Goal: Contribute content: Contribute content

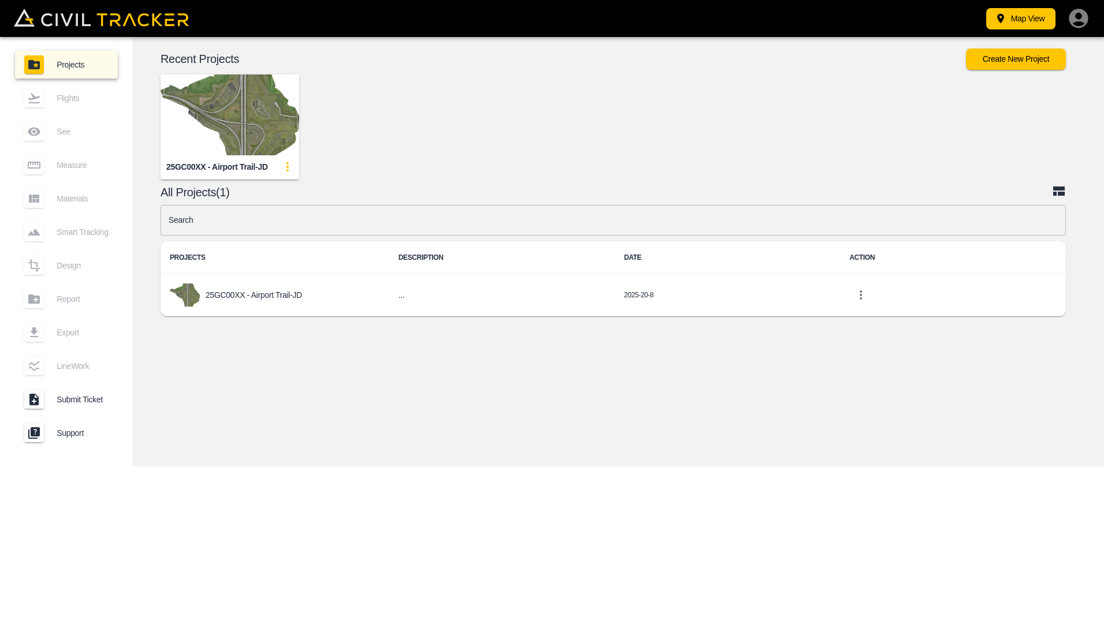
click at [216, 96] on img "button" at bounding box center [230, 115] width 139 height 81
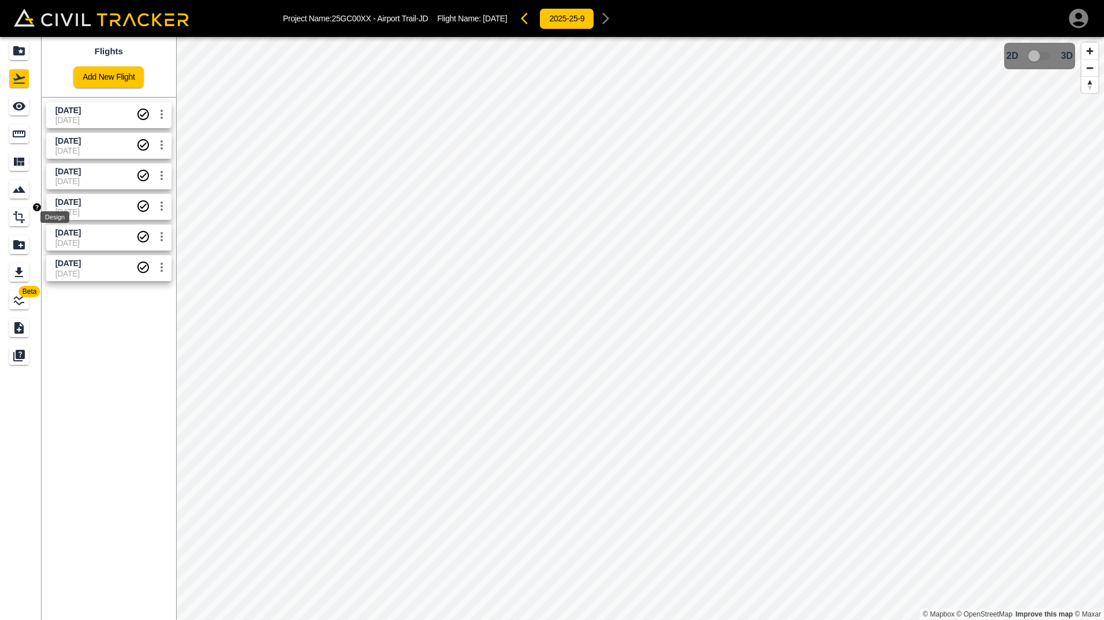
click at [17, 220] on icon "Design" at bounding box center [19, 217] width 12 height 13
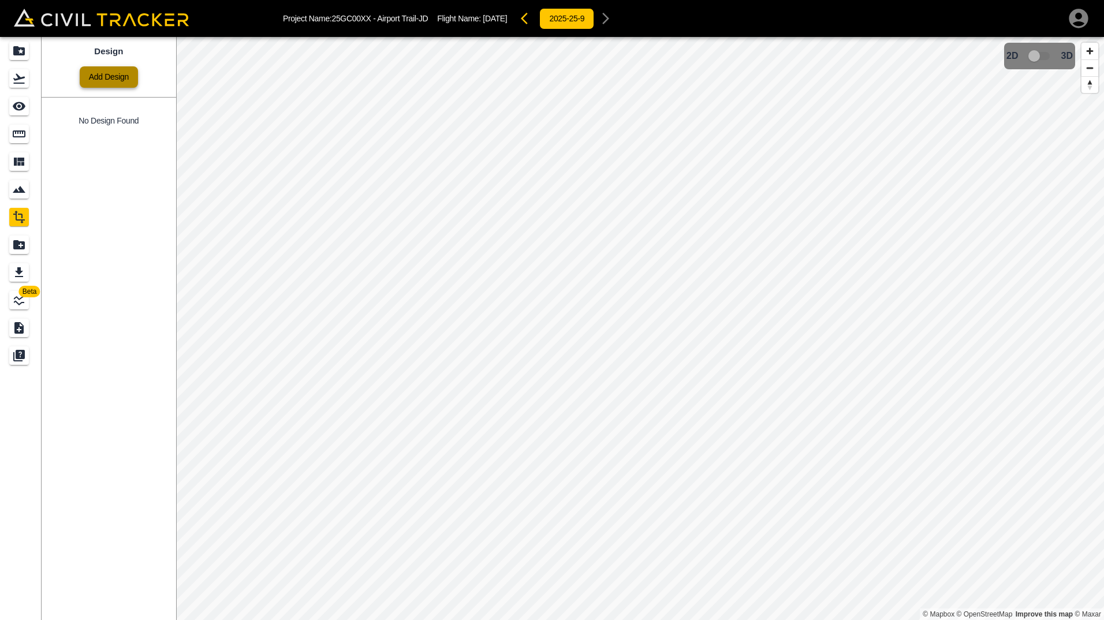
click at [104, 80] on link "Add Design" at bounding box center [109, 76] width 58 height 21
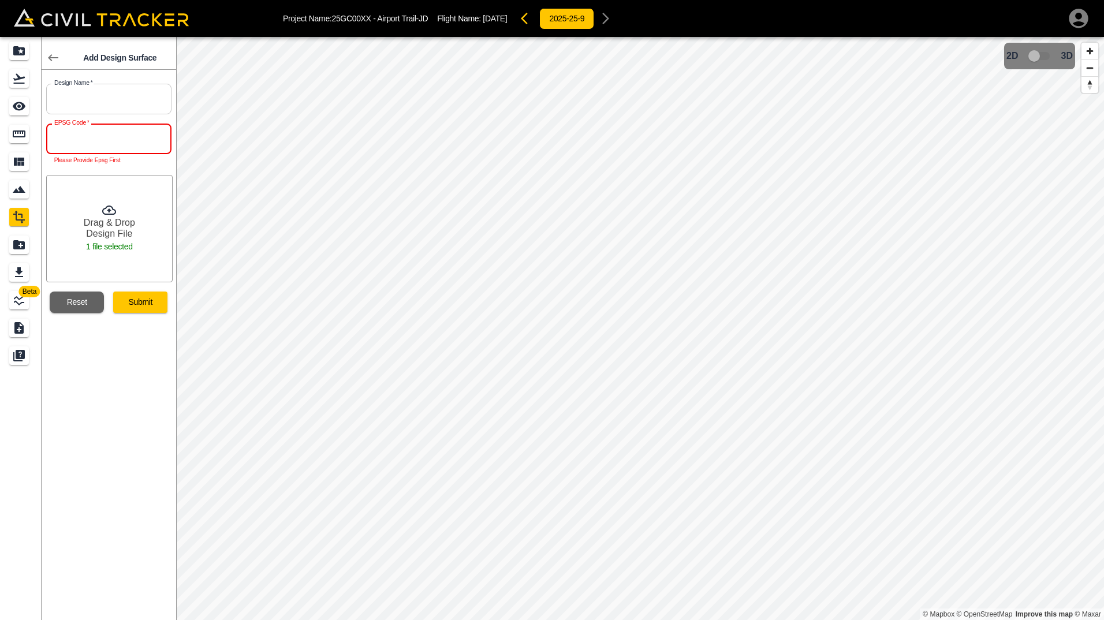
click at [67, 142] on input "text" at bounding box center [108, 139] width 125 height 31
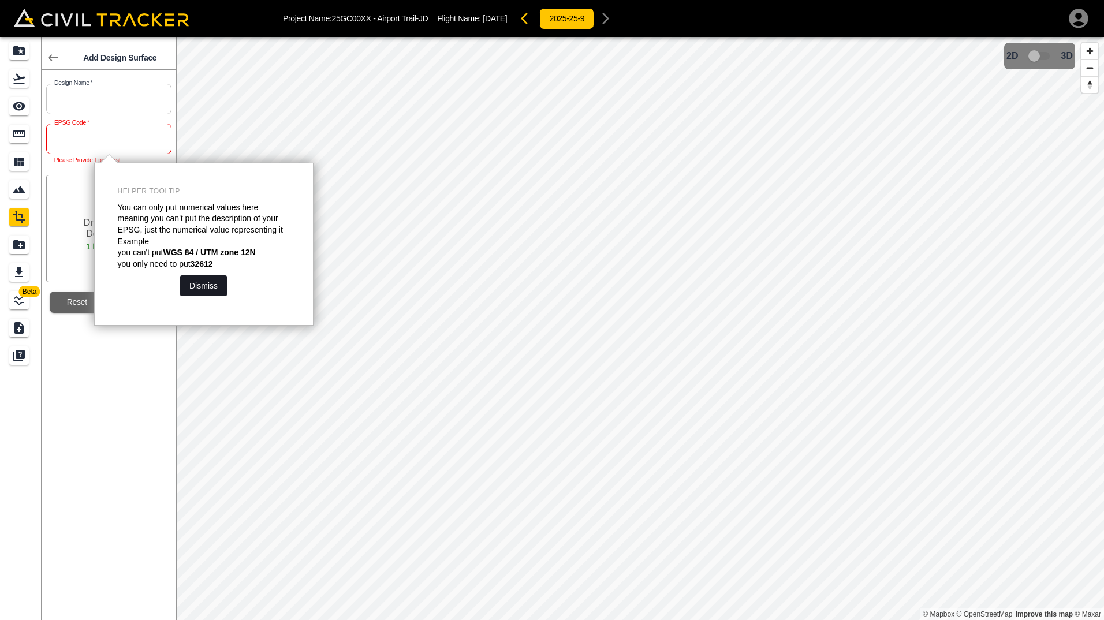
click at [189, 293] on button "Dismiss" at bounding box center [203, 286] width 47 height 21
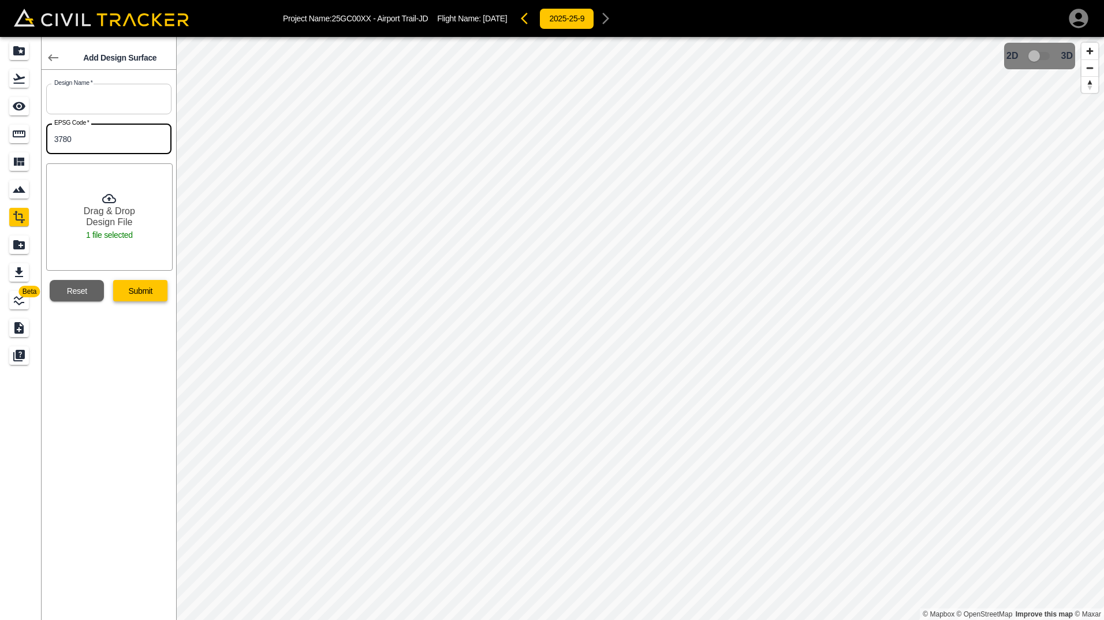
type input "3780"
click at [141, 289] on button "Submit" at bounding box center [140, 290] width 54 height 21
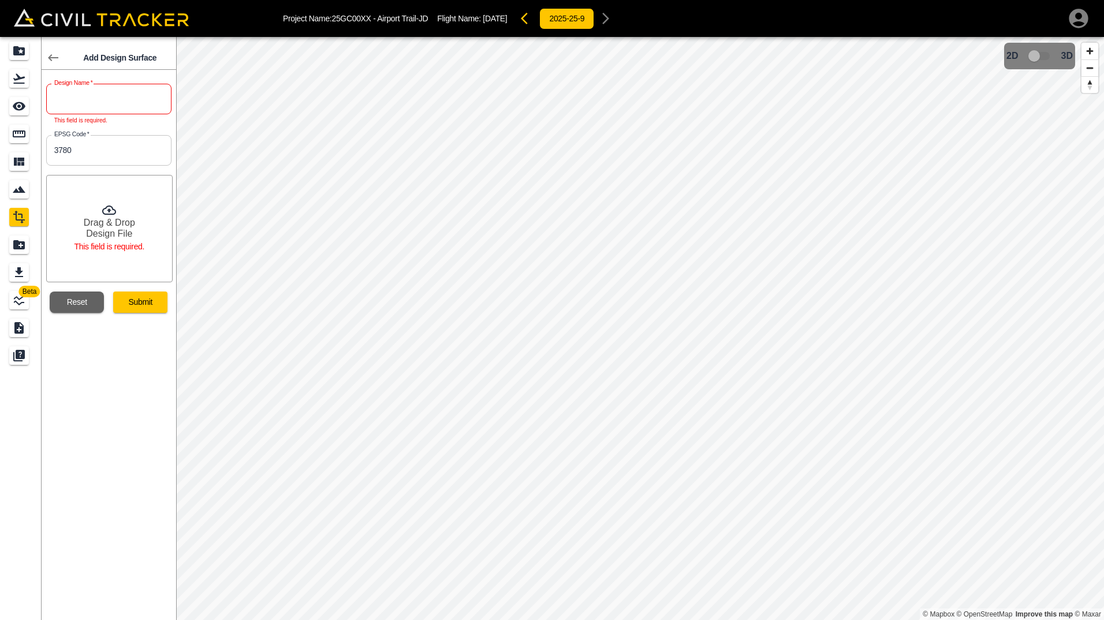
click at [86, 103] on input "text" at bounding box center [108, 99] width 125 height 31
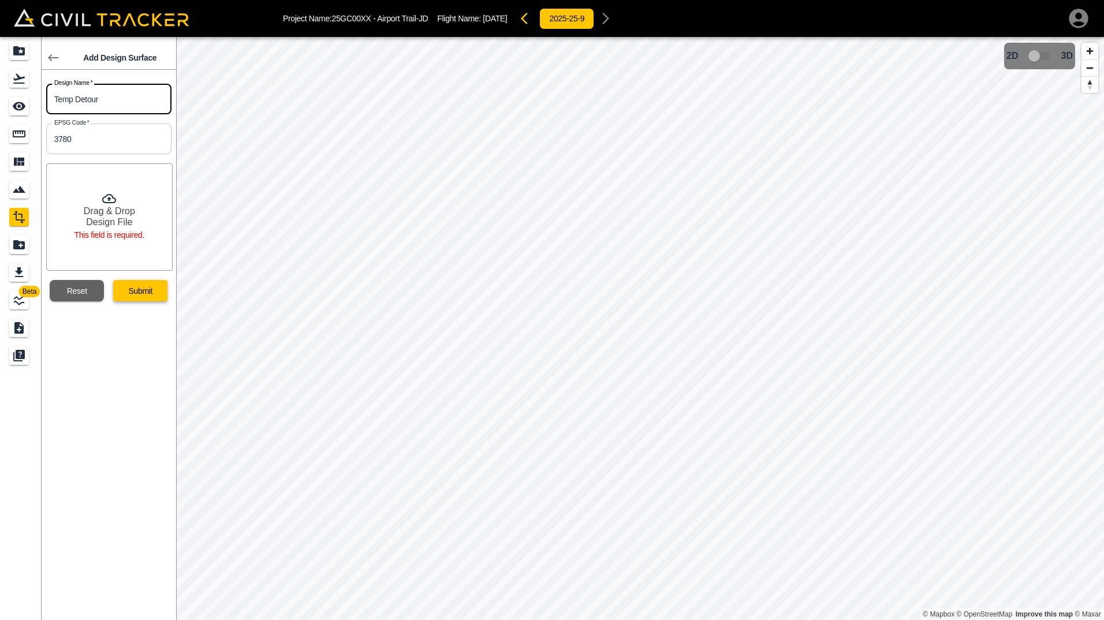
type input "Temp Detour"
click at [139, 295] on button "Submit" at bounding box center [140, 290] width 54 height 21
click at [73, 289] on button "Reset" at bounding box center [77, 290] width 54 height 21
click at [73, 97] on input "text" at bounding box center [108, 99] width 125 height 31
type input "Temp Detour"
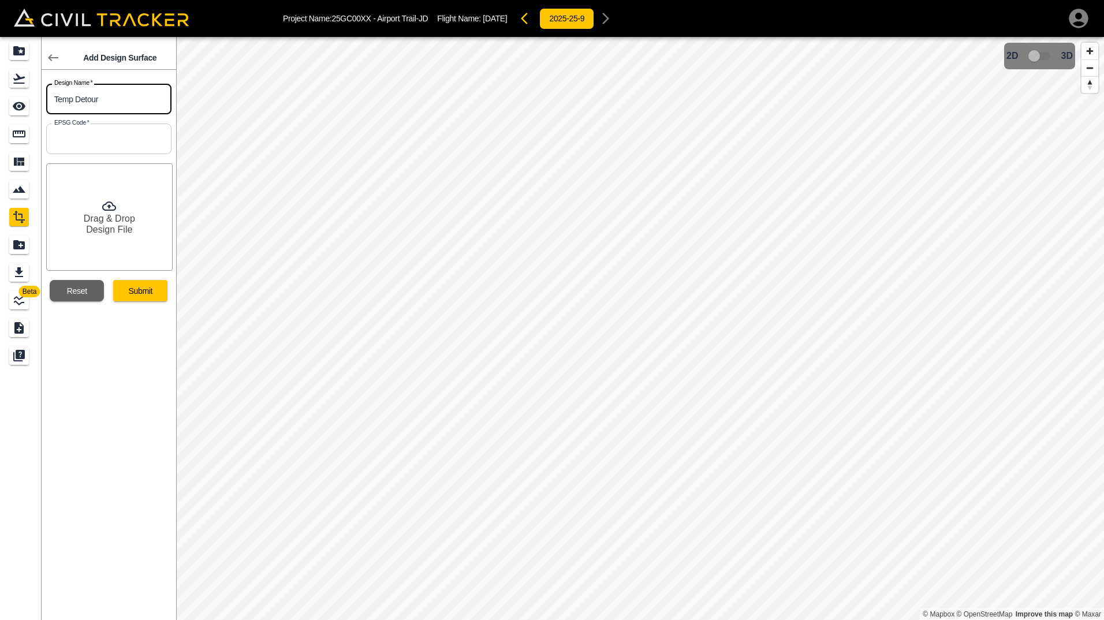
click at [73, 143] on input "text" at bounding box center [108, 139] width 125 height 31
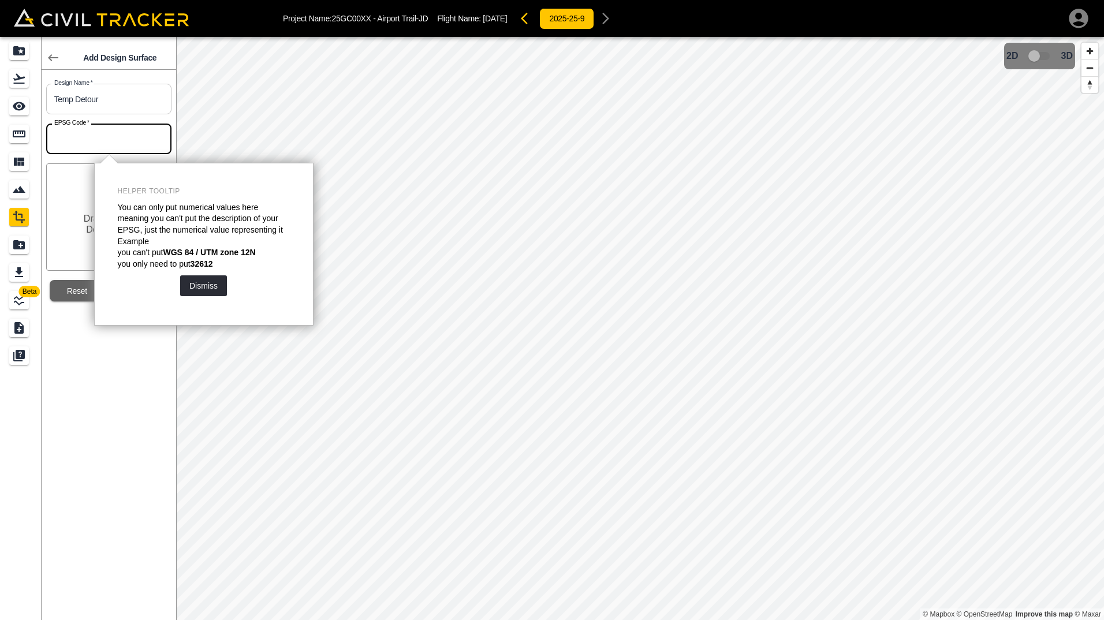
click at [73, 143] on input "text" at bounding box center [108, 139] width 125 height 31
type input "3780"
click at [202, 284] on button "Dismiss" at bounding box center [203, 286] width 47 height 21
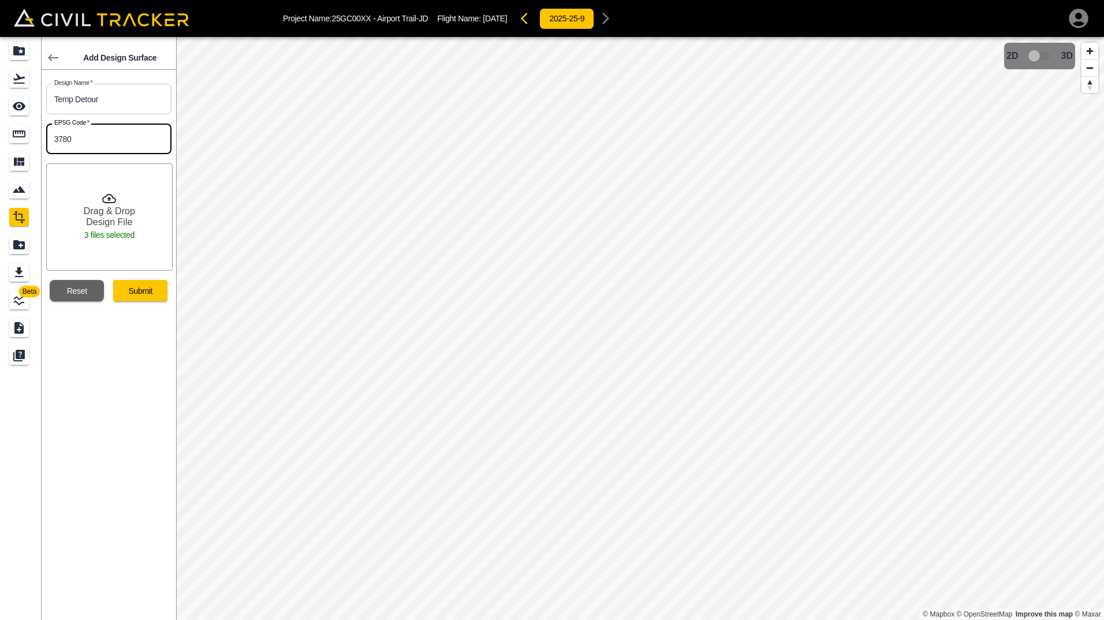
click at [51, 57] on icon at bounding box center [53, 58] width 14 height 14
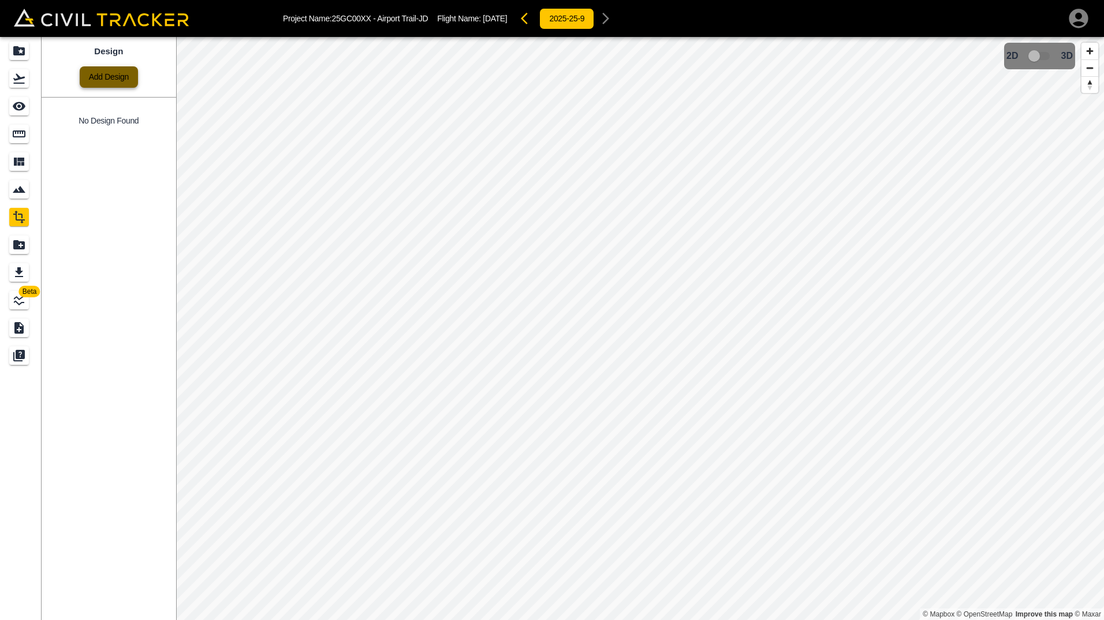
click at [101, 79] on link "Add Design" at bounding box center [109, 76] width 58 height 21
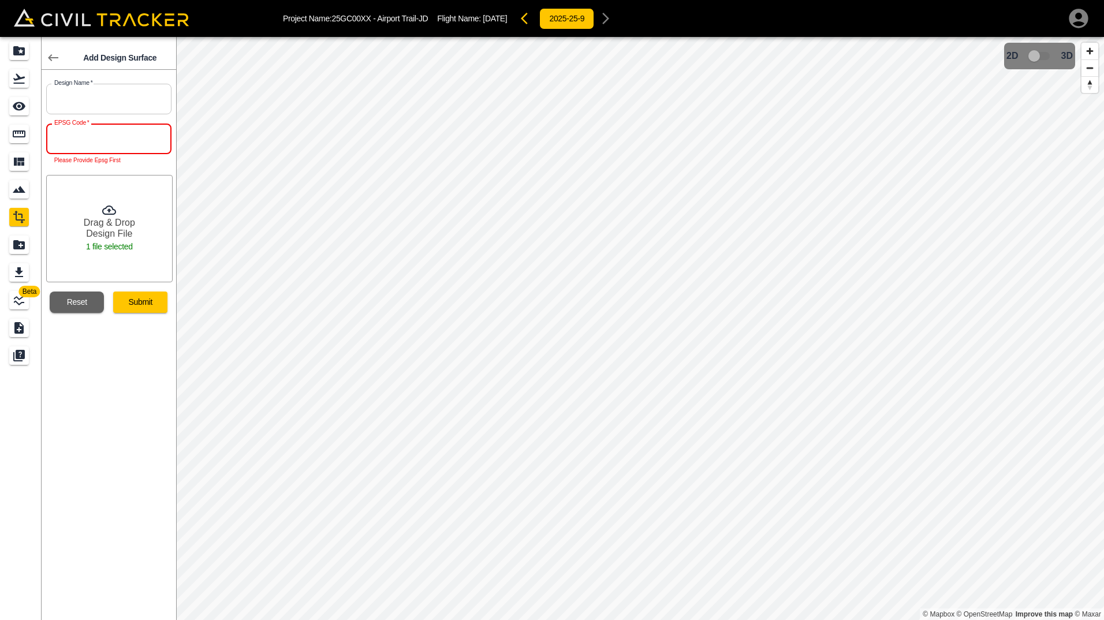
click at [96, 140] on input "text" at bounding box center [108, 139] width 125 height 31
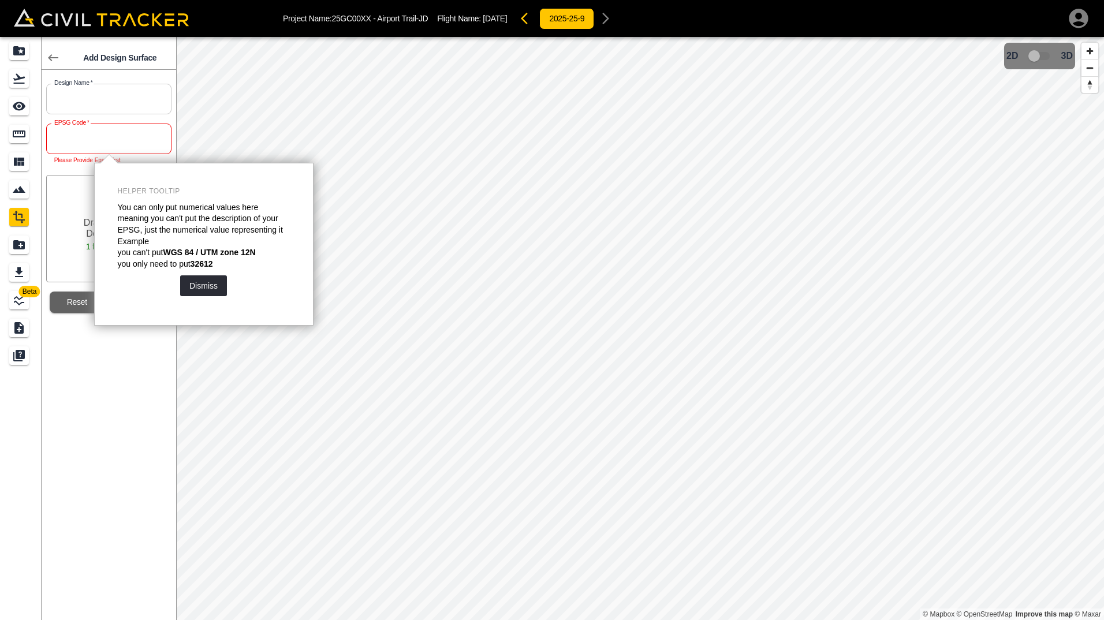
click at [96, 140] on input "text" at bounding box center [108, 139] width 125 height 31
type input "3780"
click at [84, 95] on input "text" at bounding box center [108, 99] width 125 height 31
type input "Temp Detour"
click at [206, 285] on button "Dismiss" at bounding box center [203, 286] width 47 height 21
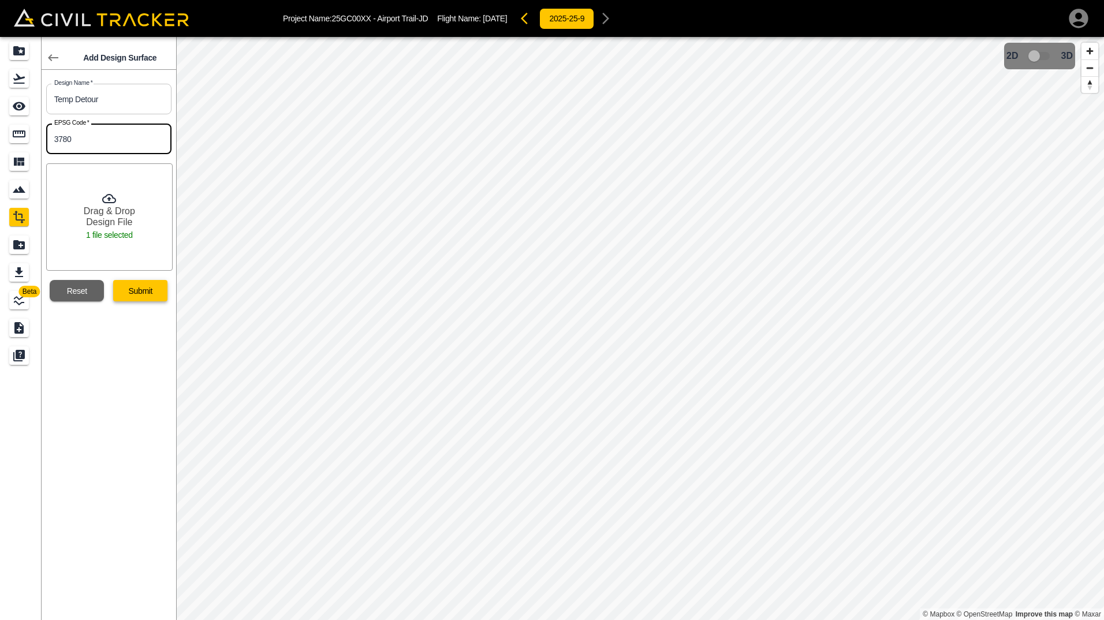
click at [151, 295] on button "Submit" at bounding box center [140, 290] width 54 height 21
click at [109, 196] on icon at bounding box center [109, 199] width 14 height 14
click at [77, 295] on button "Reset" at bounding box center [77, 290] width 54 height 21
click at [14, 179] on link at bounding box center [21, 190] width 42 height 28
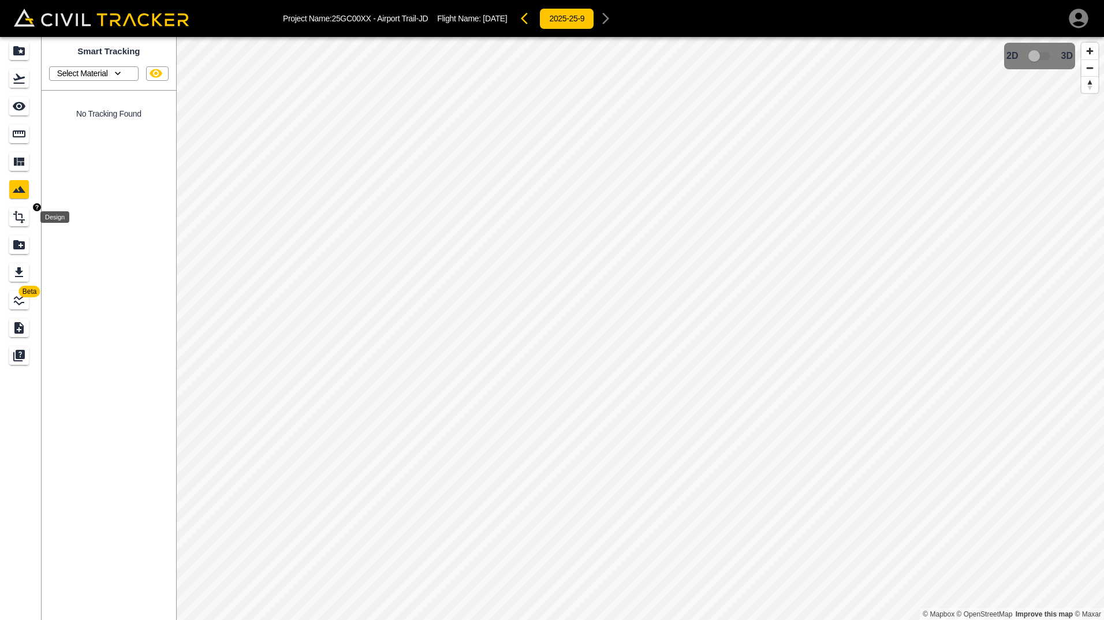
click at [14, 223] on icon "Design" at bounding box center [19, 217] width 14 height 14
click at [91, 80] on link "Add Design" at bounding box center [109, 76] width 58 height 21
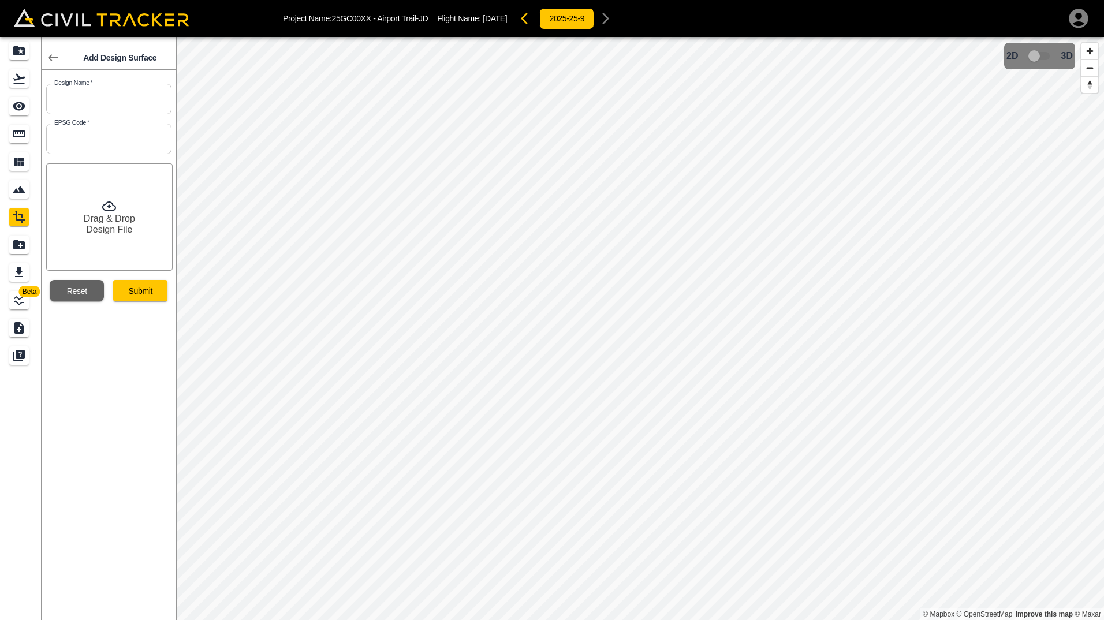
click at [77, 96] on input "text" at bounding box center [108, 99] width 125 height 31
type input "Temp Detour"
type input "3780"
click at [71, 238] on div "Drag & Drop Design File" at bounding box center [109, 216] width 126 height 107
click at [136, 293] on button "Submit" at bounding box center [140, 290] width 54 height 21
